Goal: Communication & Community: Answer question/provide support

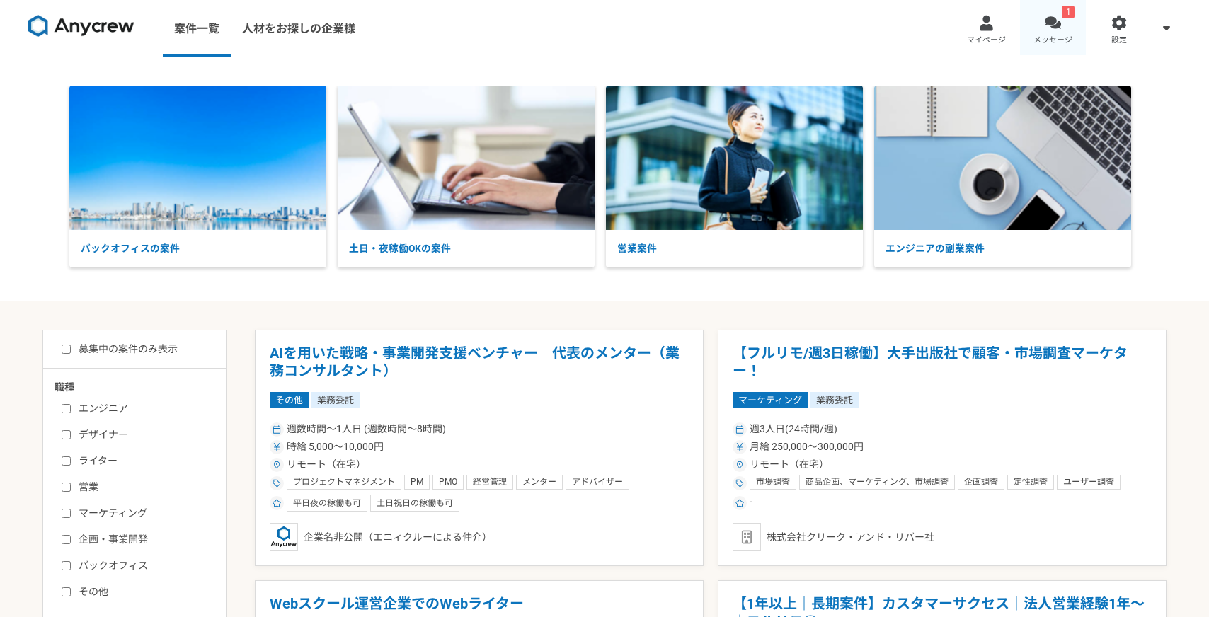
click at [1064, 21] on link "1 メッセージ" at bounding box center [1053, 28] width 67 height 57
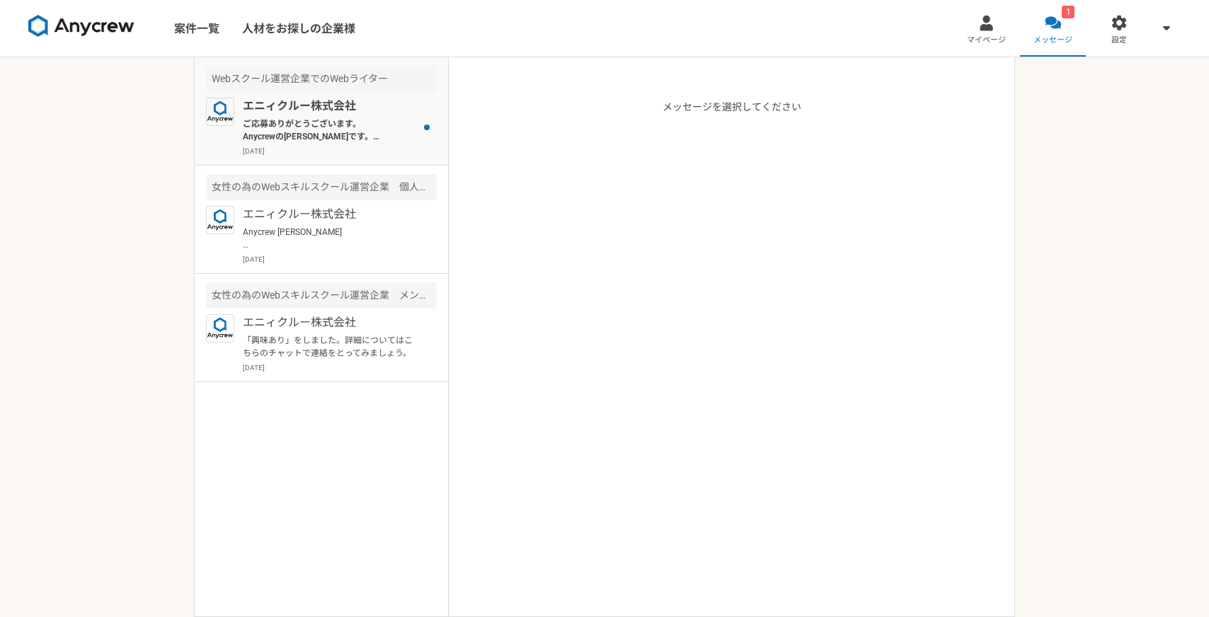
click at [384, 149] on p "[DATE]" at bounding box center [340, 151] width 194 height 11
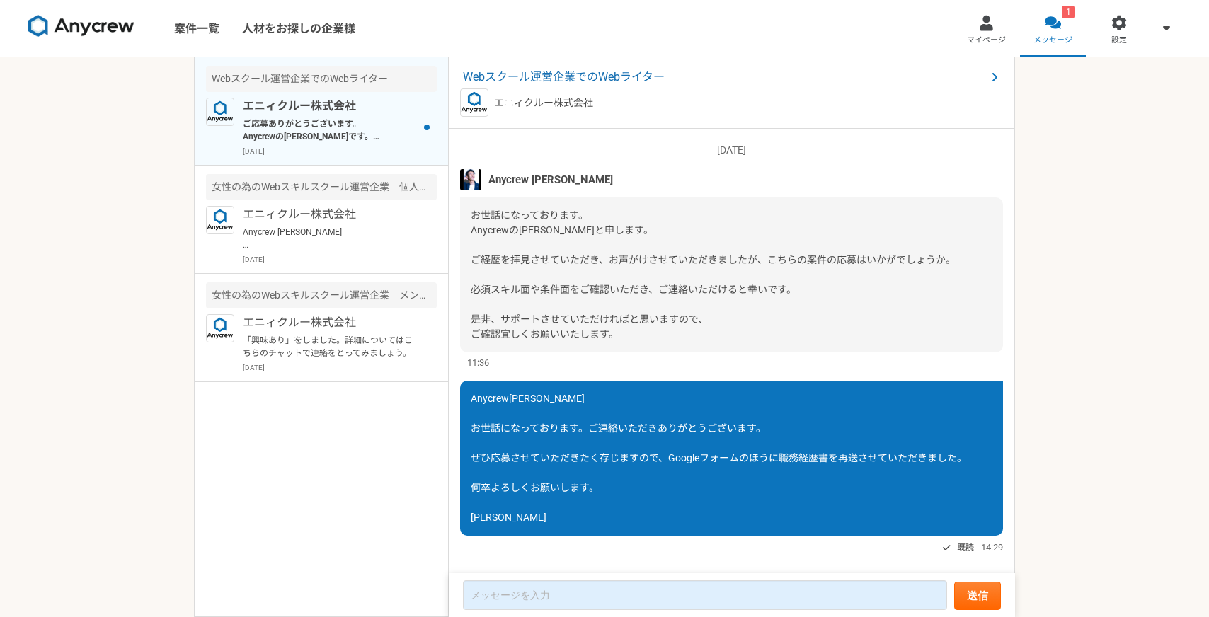
scroll to position [365, 0]
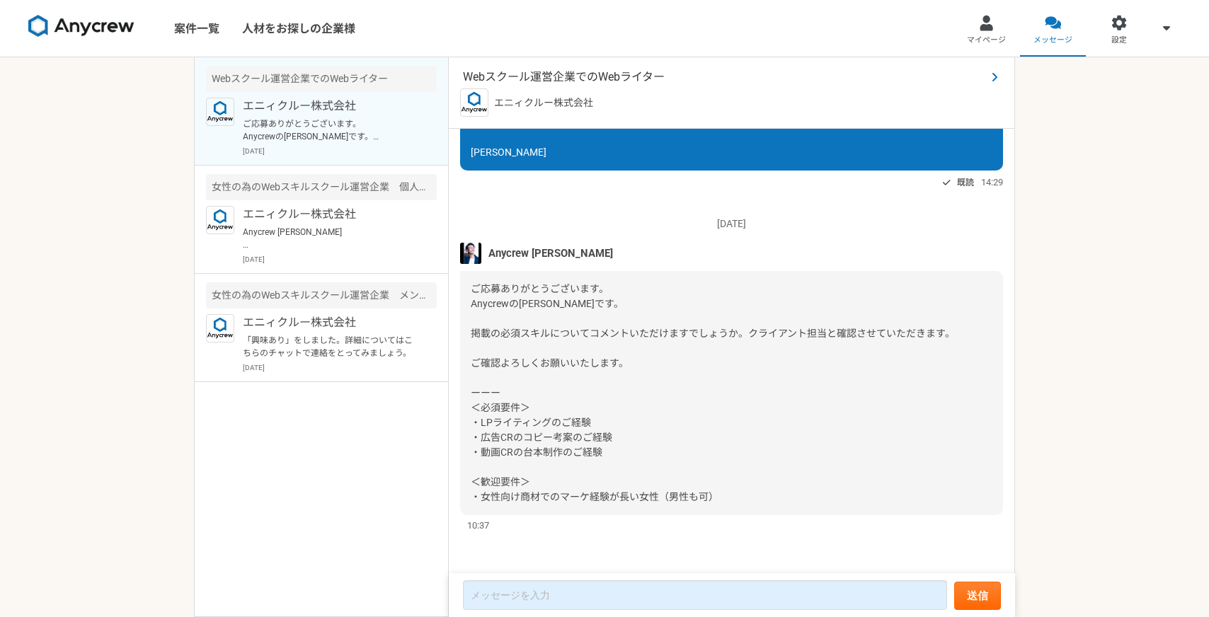
click at [612, 81] on span "Webスクール運営企業でのWebライター" at bounding box center [724, 77] width 523 height 17
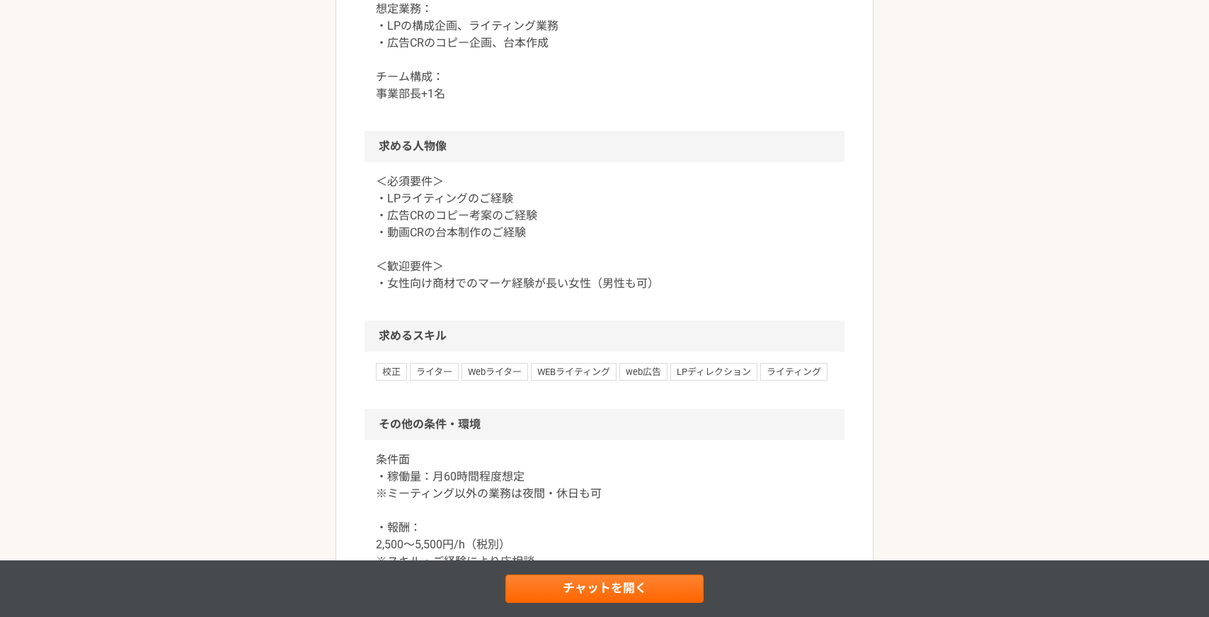
scroll to position [814, 0]
